Goal: Task Accomplishment & Management: Use online tool/utility

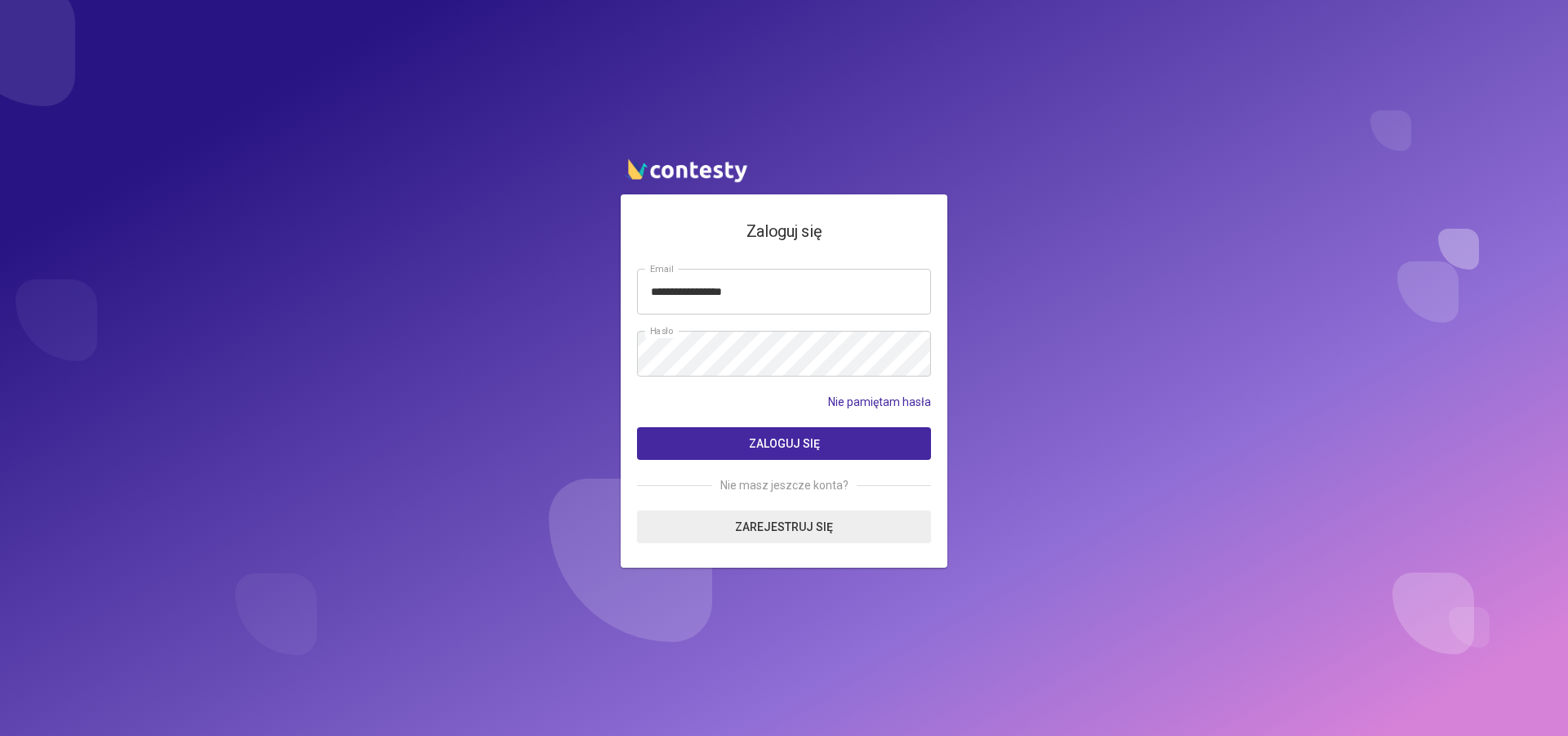
type input "**********"
click at [770, 444] on span "Zaloguj się" at bounding box center [784, 444] width 71 height 13
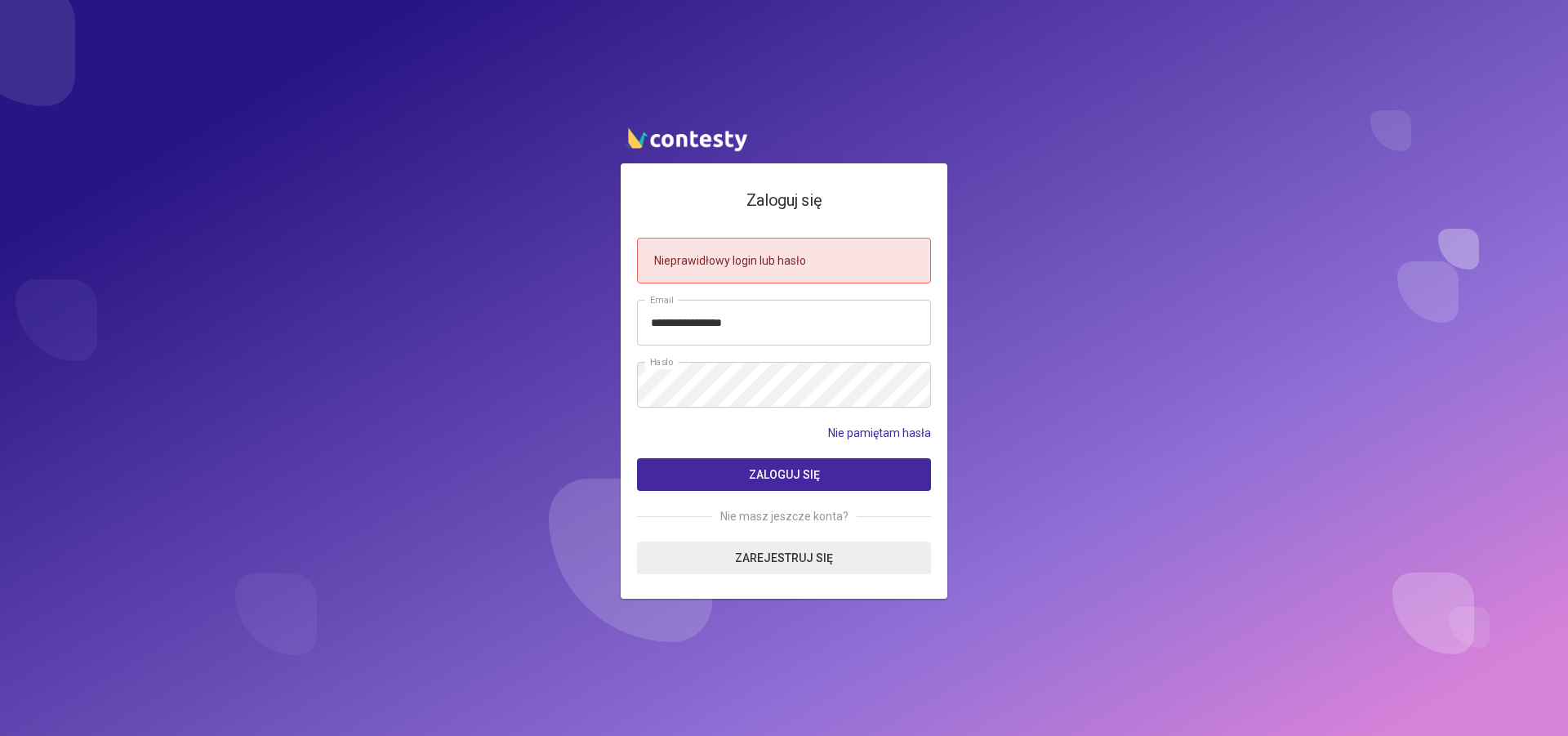
click at [749, 473] on button "Zaloguj się" at bounding box center [784, 474] width 294 height 32
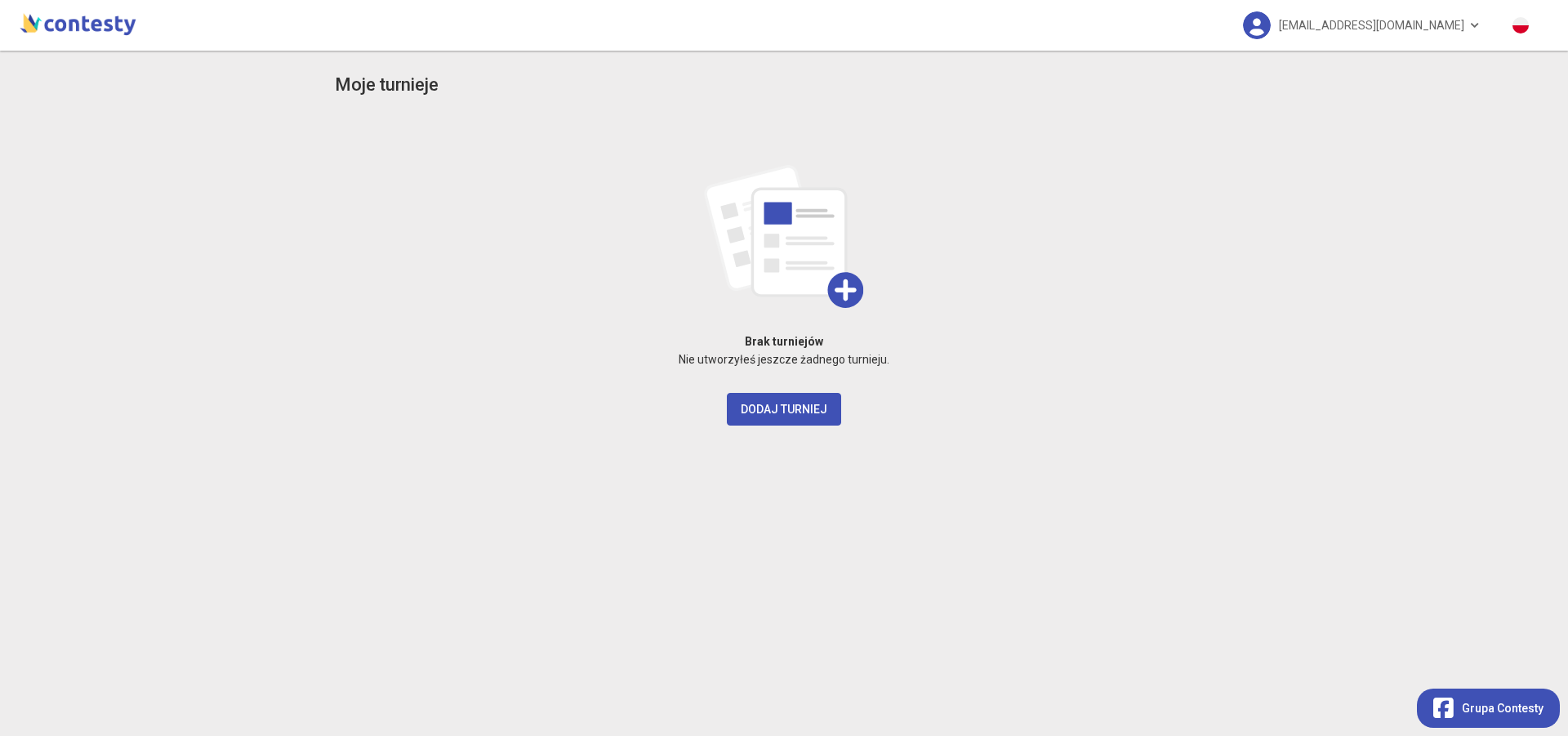
click at [824, 462] on div "Moje turnieje Brak turniejów Nie utworzyłeś jeszcze żadnego turnieju. Dodaj tur…" at bounding box center [784, 393] width 931 height 685
click at [788, 413] on button "Dodaj turniej" at bounding box center [784, 409] width 114 height 32
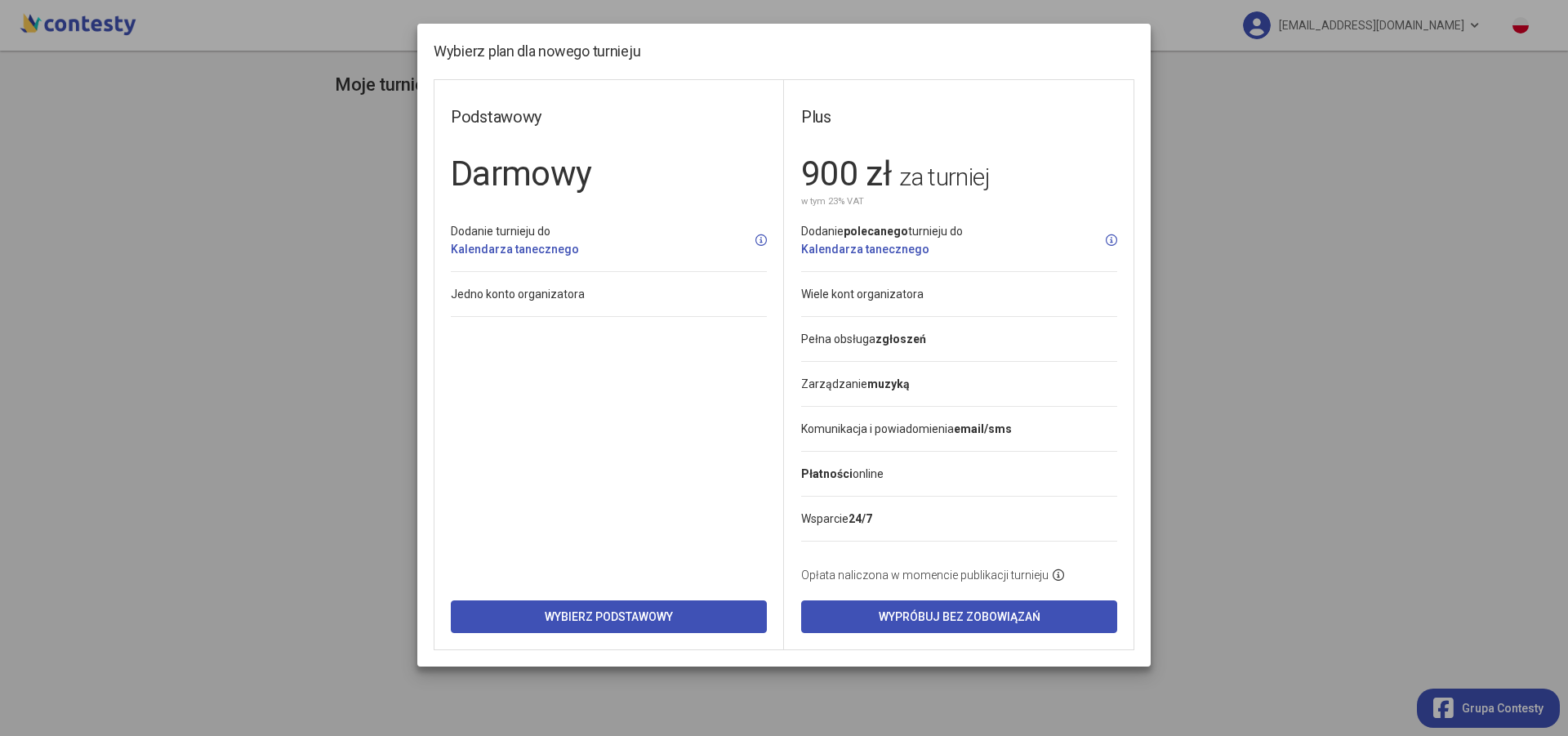
click at [280, 395] on modal-container "Wybierz plan dla nowego turnieju Podstawowy Darmowy Dodanie turnieju do Kalenda…" at bounding box center [784, 368] width 1568 height 736
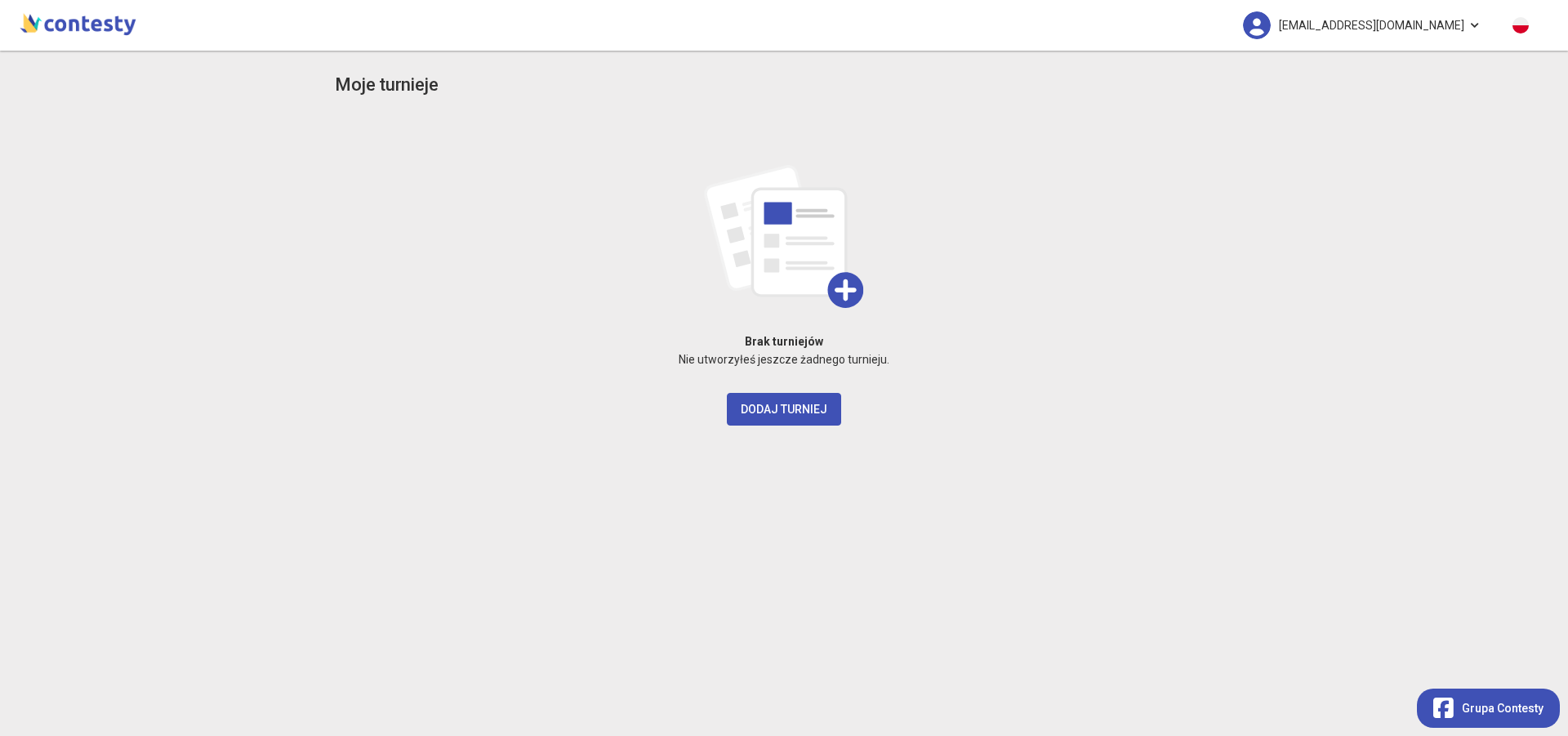
click at [1470, 25] on link "[EMAIL_ADDRESS][DOMAIN_NAME]" at bounding box center [1362, 25] width 270 height 51
click at [1232, 232] on div "Brak turniejów Nie utworzyłeś jeszcze żadnego turnieju. Dodaj turniej" at bounding box center [784, 271] width 899 height 310
